Goal: Task Accomplishment & Management: Manage account settings

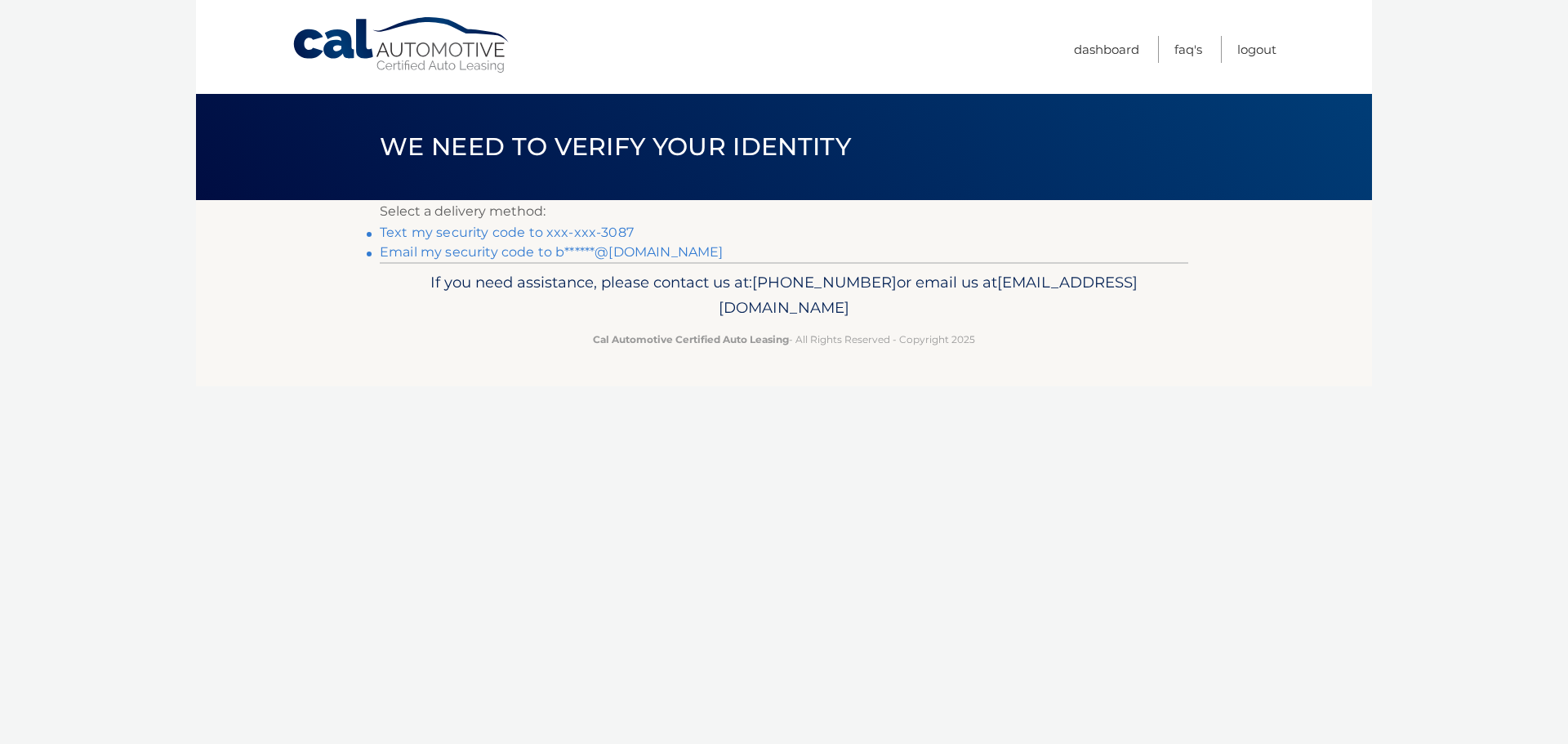
click at [592, 228] on link "Text my security code to xxx-xxx-3087" at bounding box center [507, 232] width 254 height 16
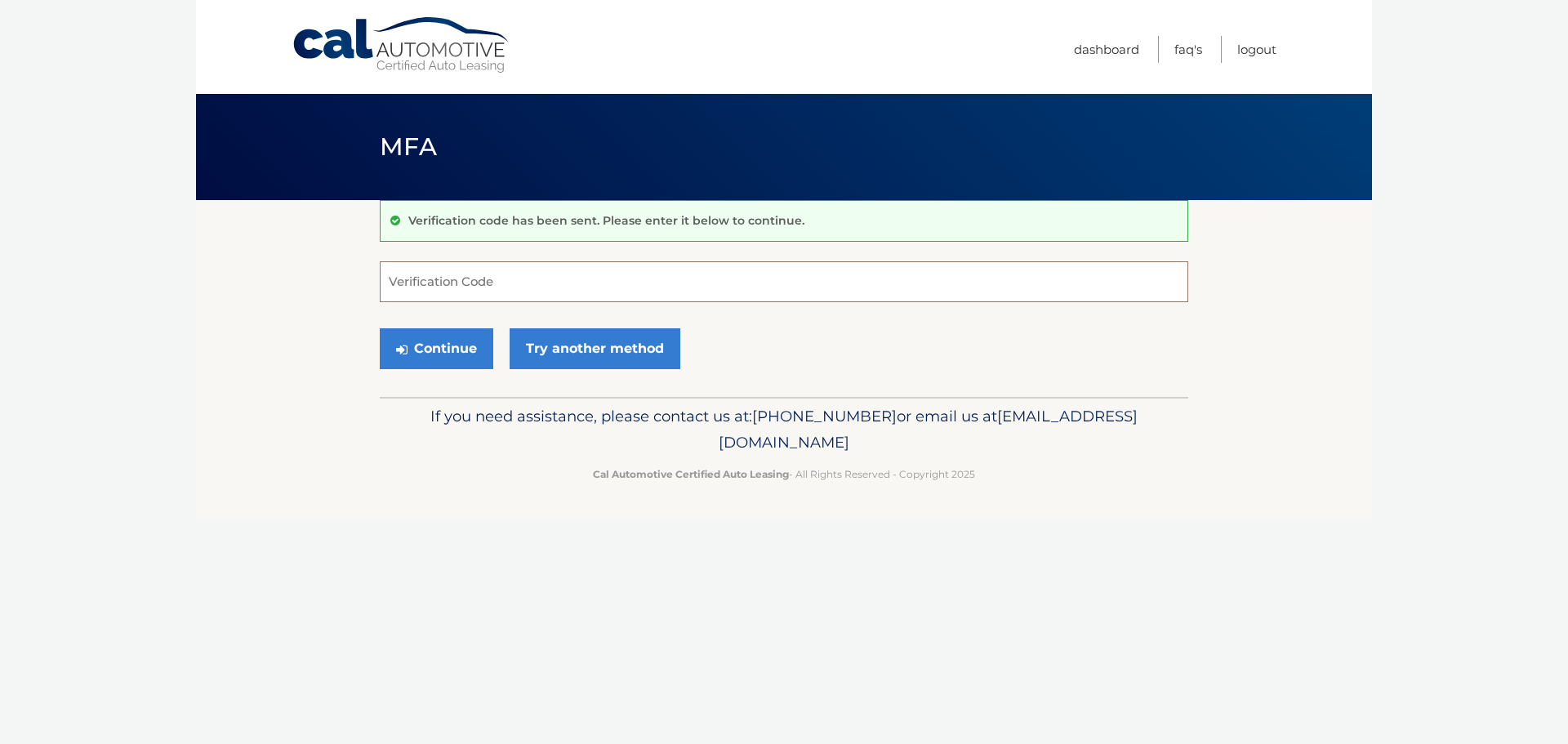
click at [598, 267] on input "Verification Code" at bounding box center [784, 282] width 809 height 41
type input "724552"
click at [450, 347] on button "Continue" at bounding box center [437, 349] width 113 height 41
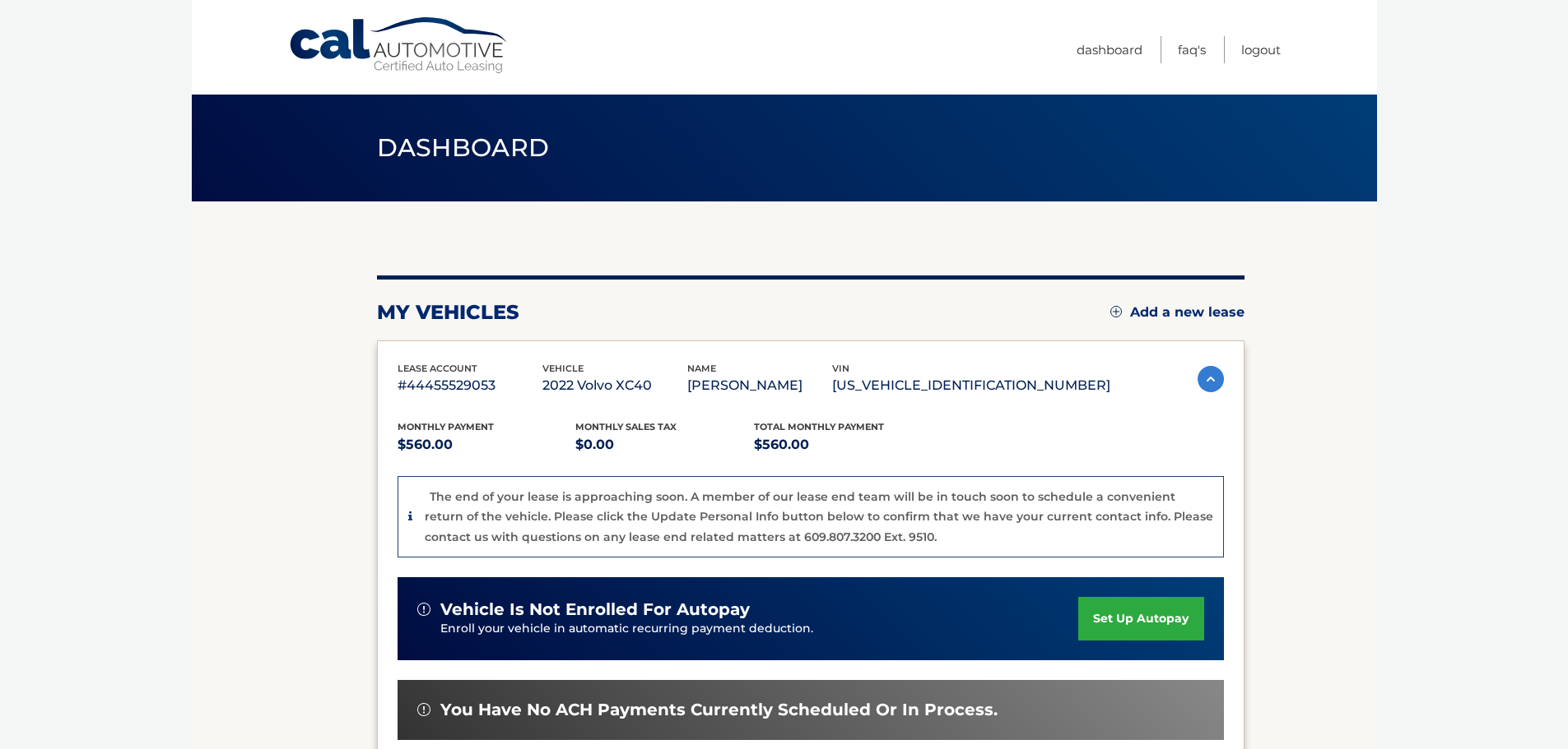
click at [365, 37] on link "Cal Automotive" at bounding box center [398, 46] width 222 height 58
